Goal: Information Seeking & Learning: Understand process/instructions

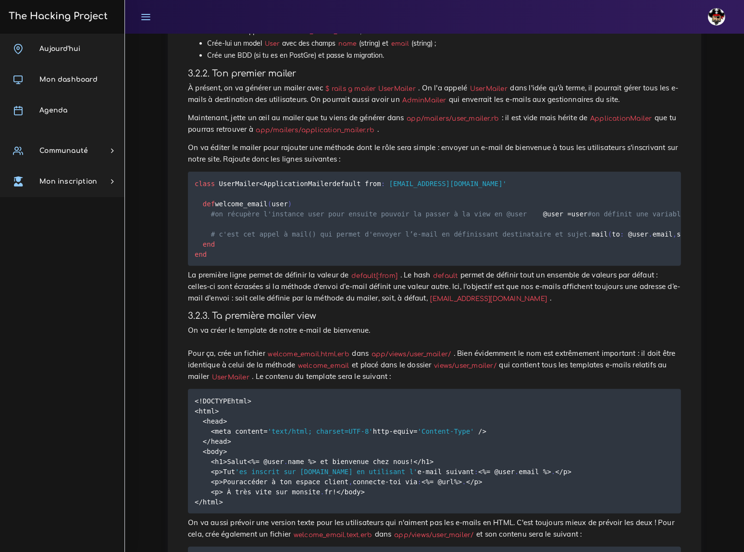
scroll to position [481, 0]
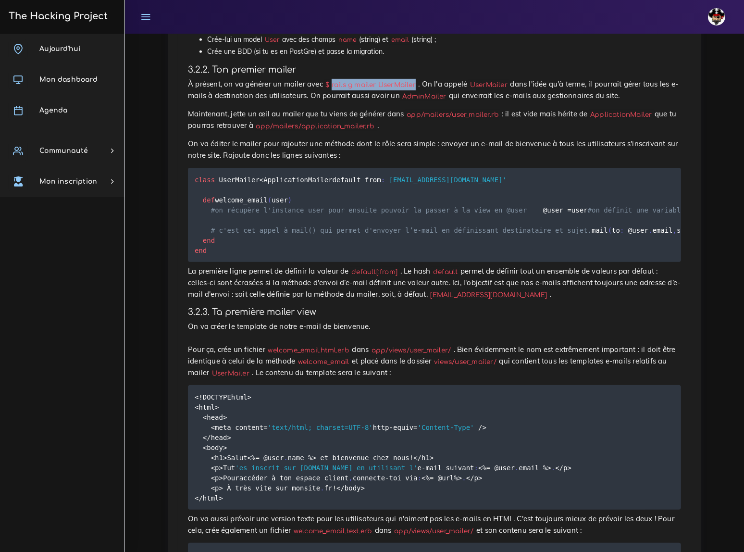
drag, startPoint x: 321, startPoint y: 60, endPoint x: 397, endPoint y: 61, distance: 76.0
click at [397, 80] on code "$ rails g mailer UserMailer" at bounding box center [371, 85] width 96 height 10
copy code "rails g mailer UserMailer"
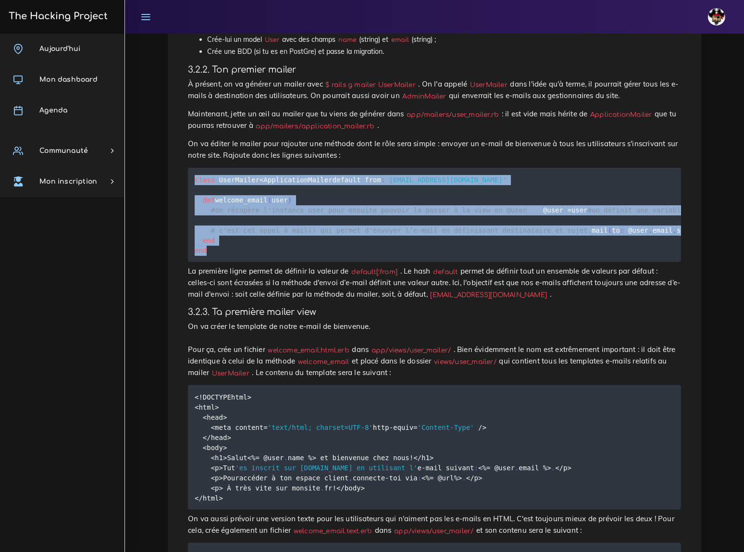
drag, startPoint x: 195, startPoint y: 145, endPoint x: 212, endPoint y: 277, distance: 132.3
click at [212, 262] on pre "class UserMailer < ApplicationMailer default from : [EMAIL_ADDRESS][DOMAIN_NAME…" at bounding box center [434, 215] width 493 height 94
copy code "class UserMailer < ApplicationMailer default from : [EMAIL_ADDRESS][DOMAIN_NAME…"
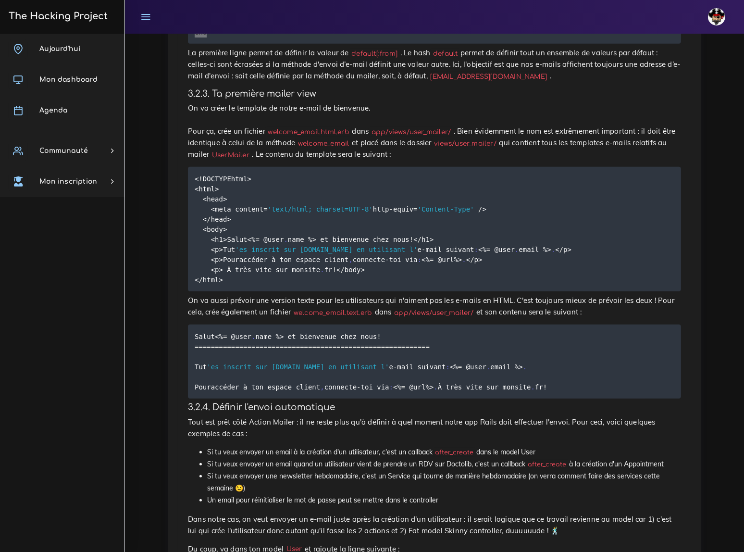
scroll to position [743, 0]
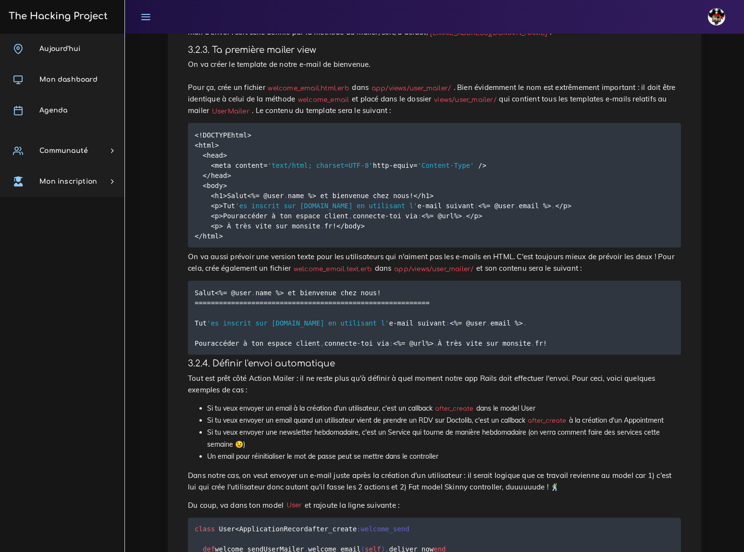
click at [299, 93] on code "welcome_email.html.erb" at bounding box center [308, 88] width 87 height 10
click at [330, 93] on code "welcome_email.html.erb" at bounding box center [308, 88] width 87 height 10
drag, startPoint x: 263, startPoint y: 103, endPoint x: 337, endPoint y: 104, distance: 73.6
click at [337, 93] on code "welcome_email.html.erb" at bounding box center [308, 88] width 87 height 10
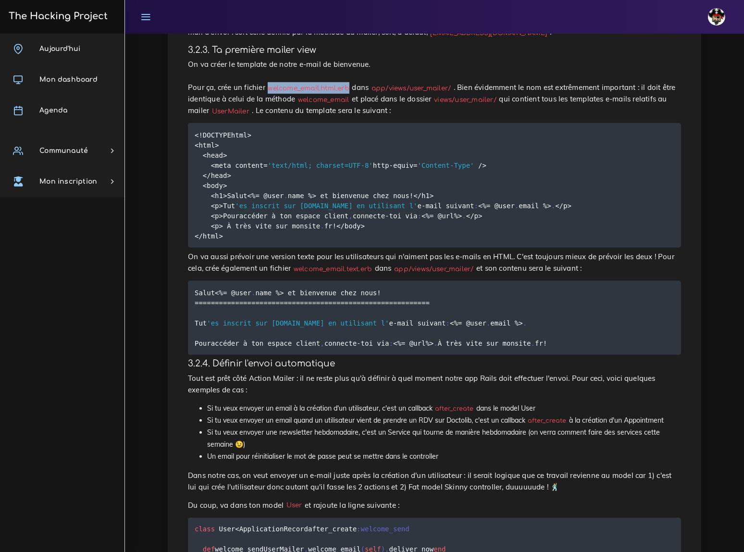
copy code "welcome_email.html.erb"
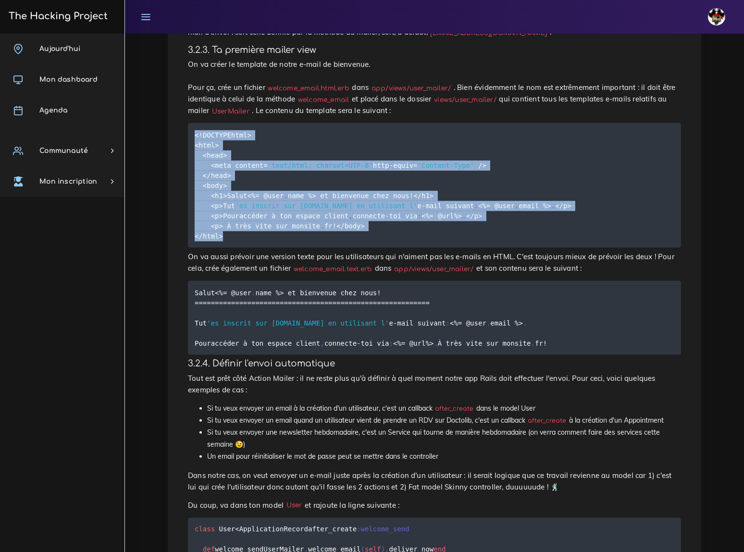
drag, startPoint x: 195, startPoint y: 147, endPoint x: 227, endPoint y: 299, distance: 155.9
click at [227, 248] on pre "< ! DOCTYPE html> <html> <head> <meta content = 'text/html; charset=UTF-8' http…" at bounding box center [434, 185] width 493 height 125
copy code "< ! DOCTYPE html> <html> <head> <meta content = 'text/html; charset=UTF-8' http…"
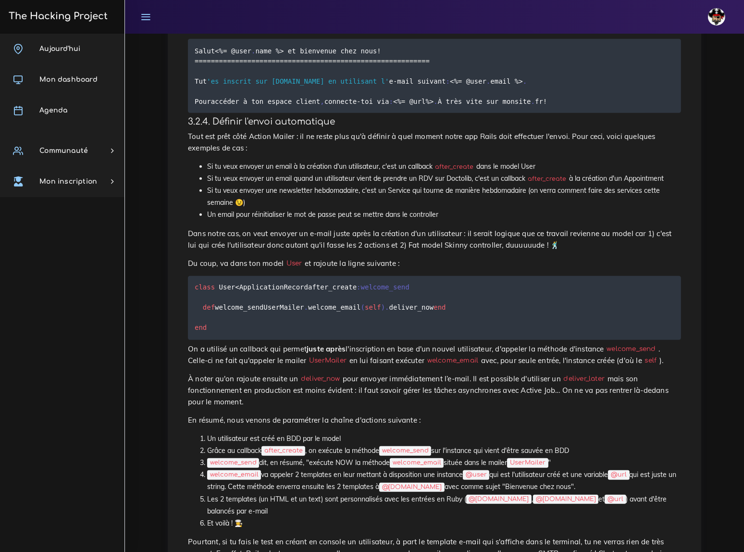
scroll to position [1005, 0]
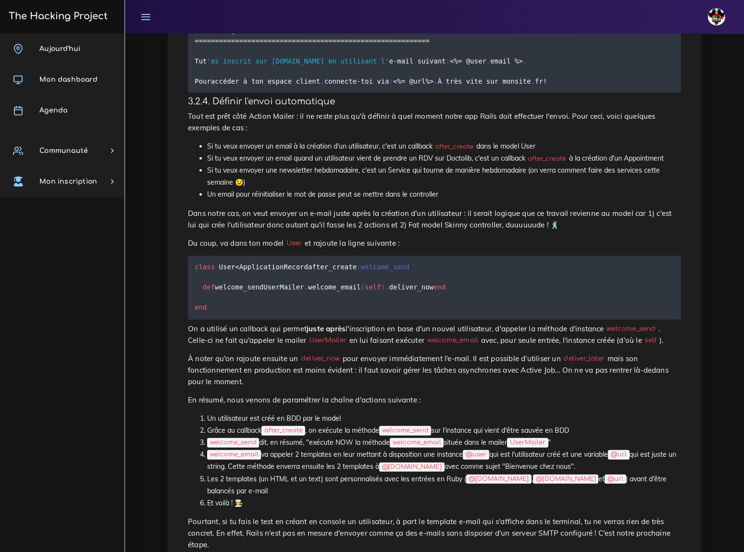
drag, startPoint x: 256, startPoint y: 66, endPoint x: 329, endPoint y: 70, distance: 73.2
click at [329, 12] on code "welcome_email.text.erb" at bounding box center [333, 7] width 84 height 10
copy code "welcome_email.text.erb"
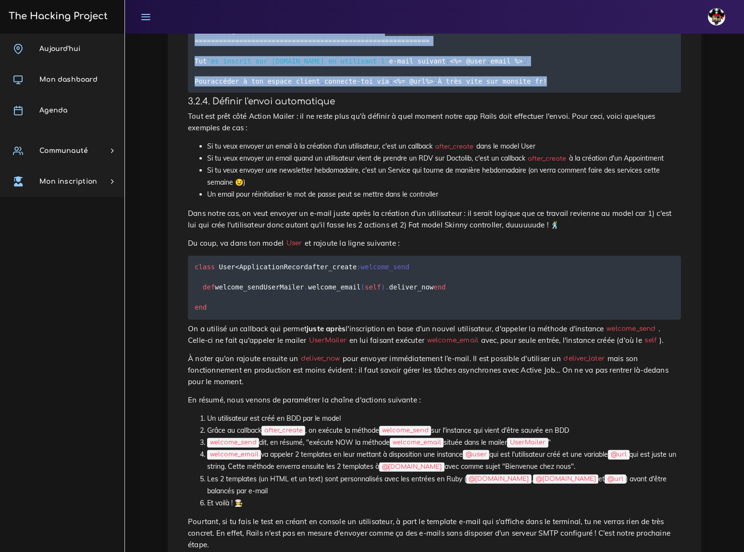
drag, startPoint x: 195, startPoint y: 88, endPoint x: 325, endPoint y: 162, distance: 149.7
click at [325, 93] on pre "Salut <% = @user . name %> et bienvenue chez nous ! == == == == == == == == == …" at bounding box center [434, 56] width 493 height 74
copy code "Salut <% = @user . name %> et bienvenue chez nous ! == == == == == == == == == …"
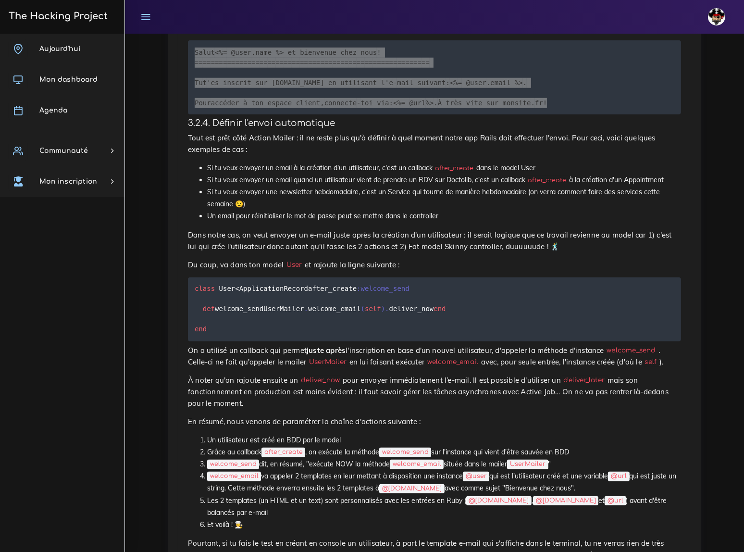
scroll to position [962, 0]
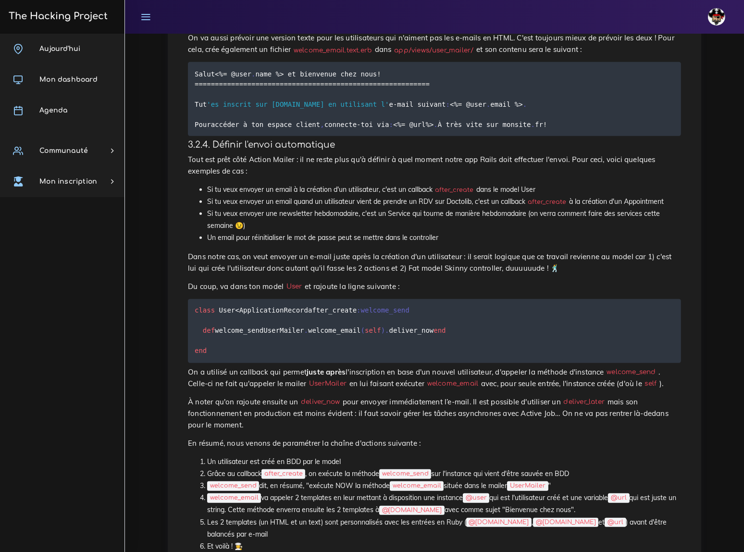
click at [283, 177] on p "Tout est prêt côté Action Mailer : il ne reste plus qu'à définir à quel moment …" at bounding box center [434, 165] width 493 height 23
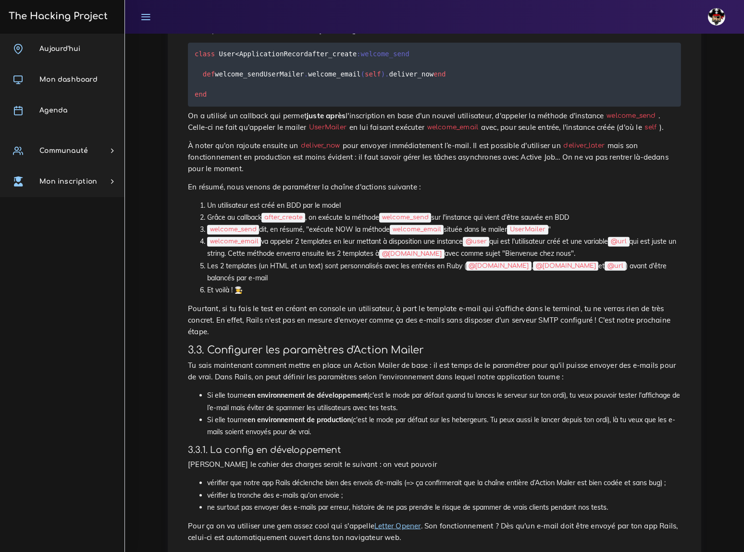
scroll to position [1224, 0]
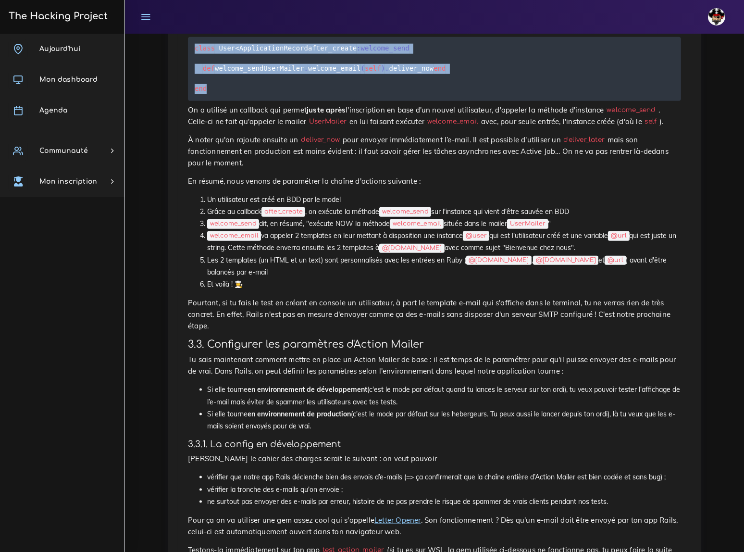
drag, startPoint x: 195, startPoint y: 110, endPoint x: 214, endPoint y: 182, distance: 74.3
click at [214, 101] on pre "class User < ApplicationRecord after_create :welcome_send def welcome_send User…" at bounding box center [434, 69] width 493 height 64
copy code "class User < ApplicationRecord after_create :welcome_send def welcome_send User…"
click at [371, 101] on pre "class User < ApplicationRecord after_create :welcome_send def welcome_send User…" at bounding box center [434, 69] width 493 height 64
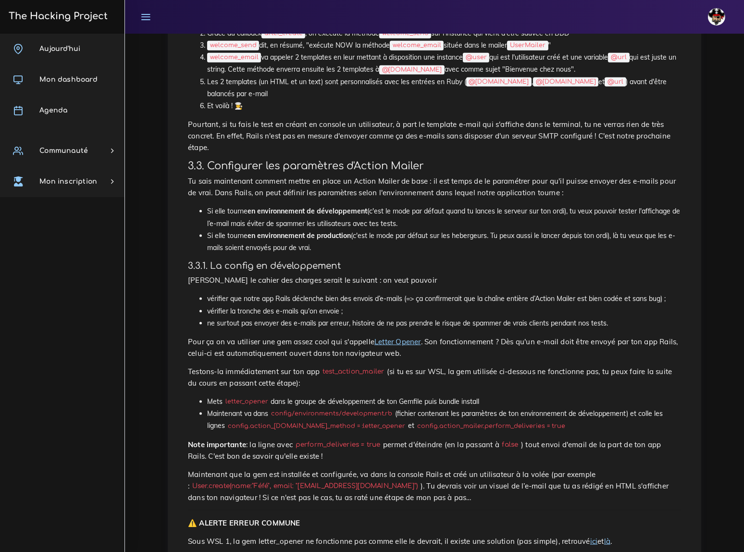
scroll to position [1399, 0]
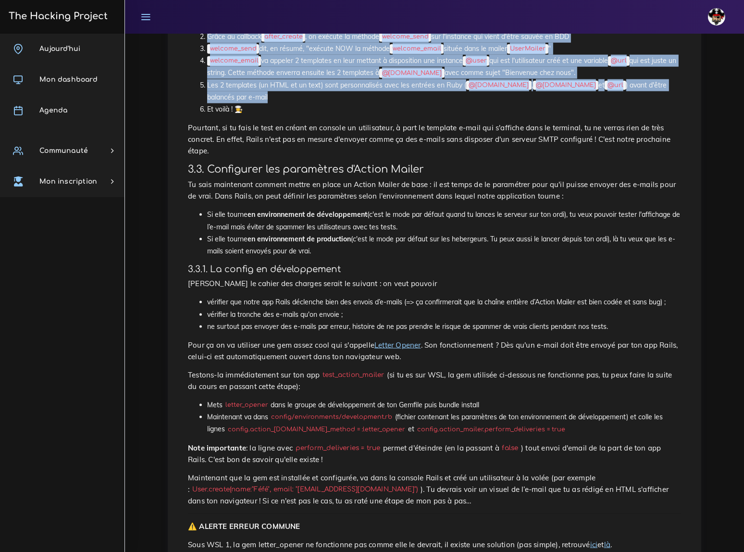
drag, startPoint x: 200, startPoint y: 94, endPoint x: 255, endPoint y: 165, distance: 89.8
click at [255, 116] on ol "Un utilisateur est créé en BDD par le model Grâce au callback after_create , on…" at bounding box center [434, 67] width 493 height 97
copy ol "Un utilisateur est créé en BDD par le model Grâce au callback after_create , on…"
click at [374, 103] on li "Les 2 templates (un HTML et un text) sont personnalisés avec les entrées en Rub…" at bounding box center [444, 91] width 474 height 24
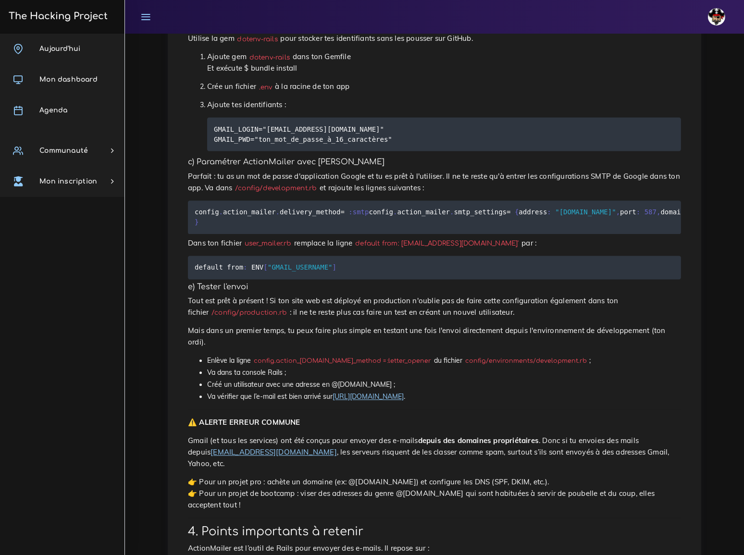
scroll to position [2186, 0]
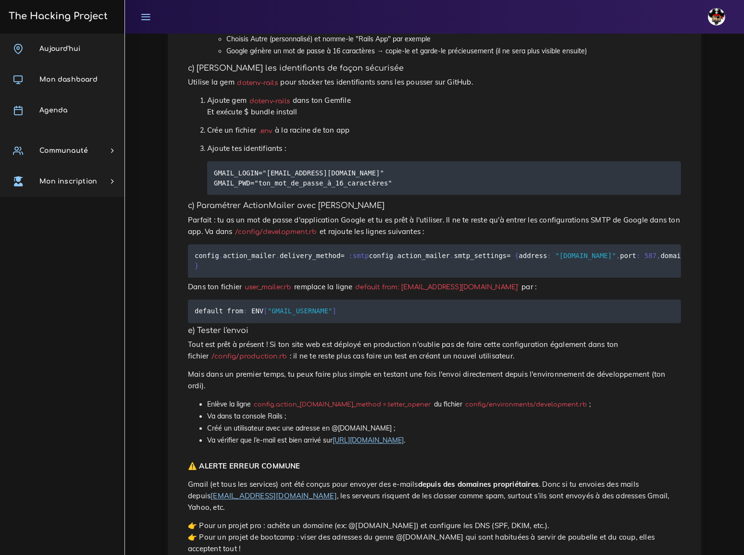
click at [255, 88] on code "dotenv-rails" at bounding box center [258, 83] width 46 height 10
click at [243, 88] on code "dotenv-rails" at bounding box center [258, 83] width 46 height 10
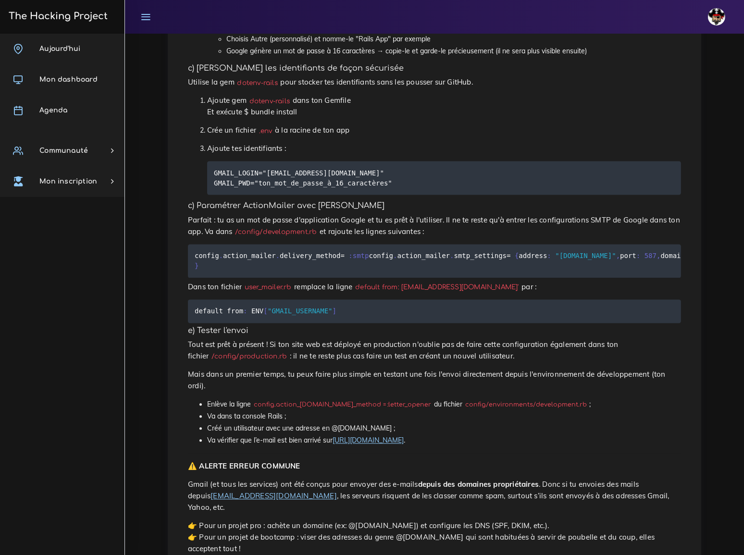
click at [264, 88] on code "dotenv-rails" at bounding box center [258, 83] width 46 height 10
drag, startPoint x: 234, startPoint y: 109, endPoint x: 272, endPoint y: 110, distance: 37.5
click at [272, 88] on code "dotenv-rails" at bounding box center [258, 83] width 46 height 10
copy code "dotenv-rails"
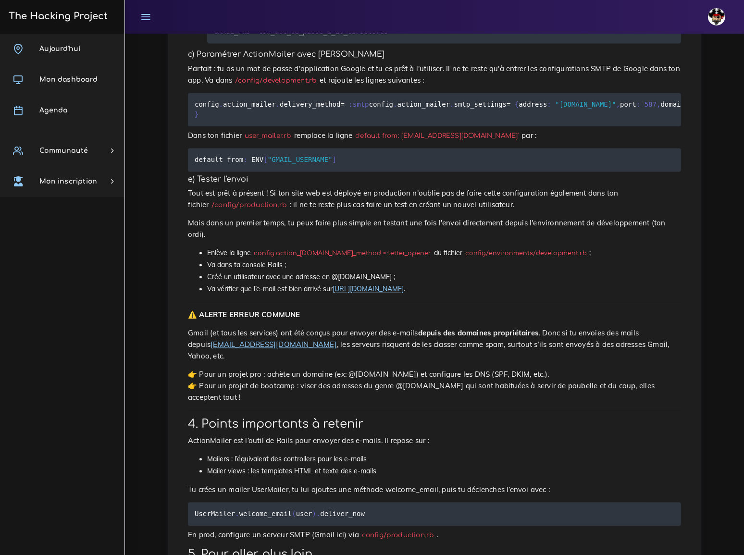
scroll to position [2361, 0]
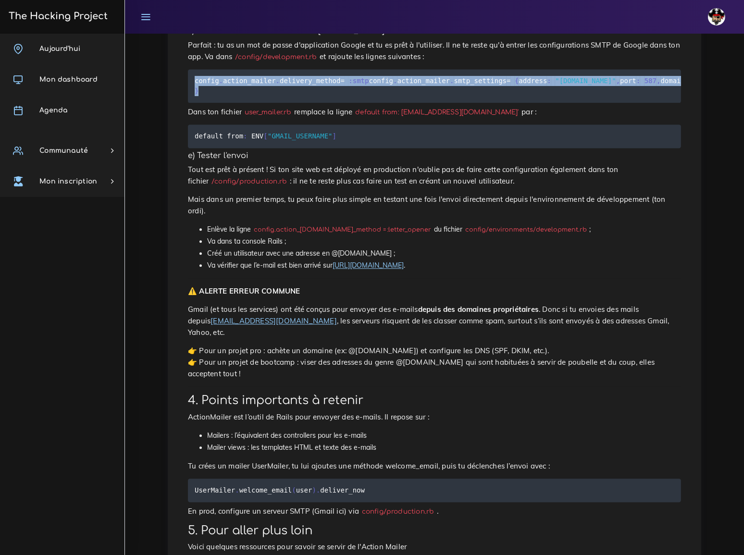
drag, startPoint x: 195, startPoint y: 105, endPoint x: 222, endPoint y: 206, distance: 104.4
click at [222, 103] on pre "config . action_mailer . delivery_method = :smtp config . action_mailer . smtp_…" at bounding box center [434, 86] width 493 height 34
copy code "config . action_mailer . delivery_method = :smtp config . action_mailer . smtp_…"
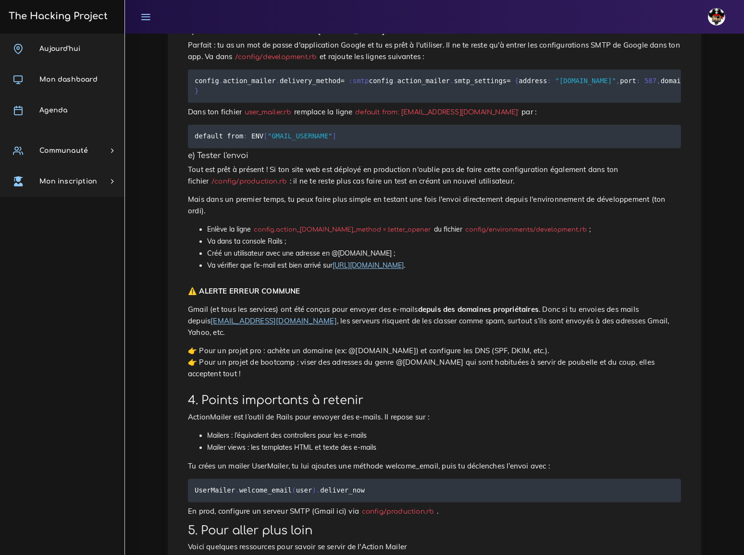
click at [321, 187] on p "Tout est prêt à présent ! Si ton site web est déployé en production n'oublie pa…" at bounding box center [434, 175] width 493 height 23
click at [252, 140] on span "ENV" at bounding box center [258, 136] width 12 height 8
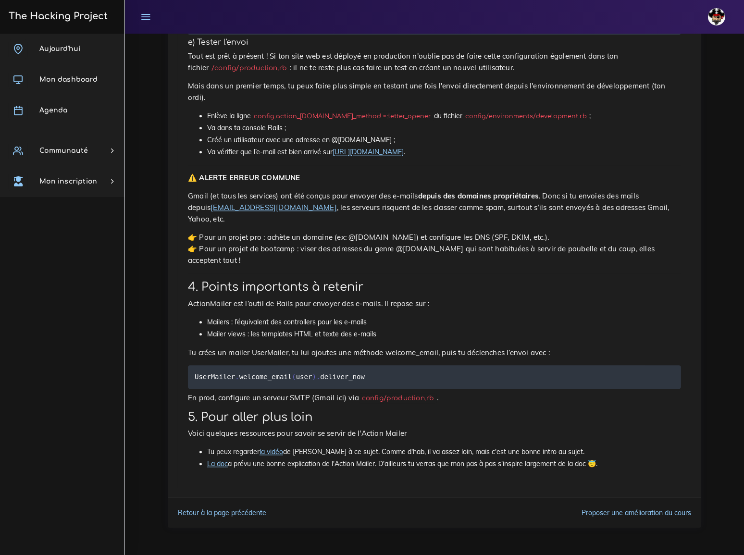
scroll to position [2523, 0]
click at [380, 156] on link "[URL][DOMAIN_NAME]" at bounding box center [368, 152] width 71 height 9
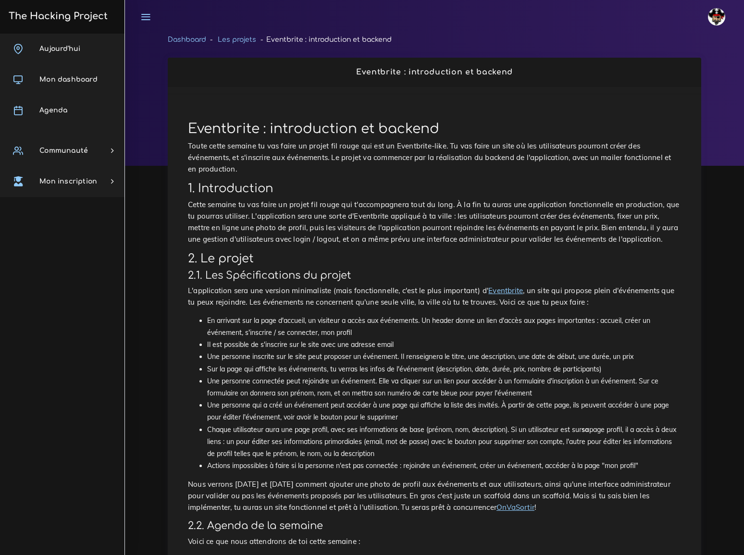
scroll to position [572, 0]
